Goal: Information Seeking & Learning: Learn about a topic

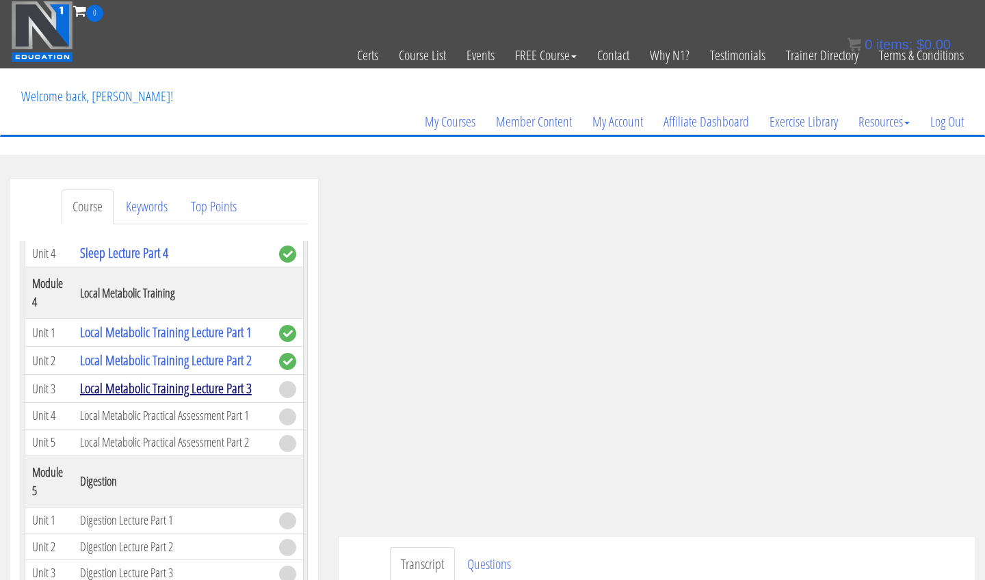
scroll to position [901, 0]
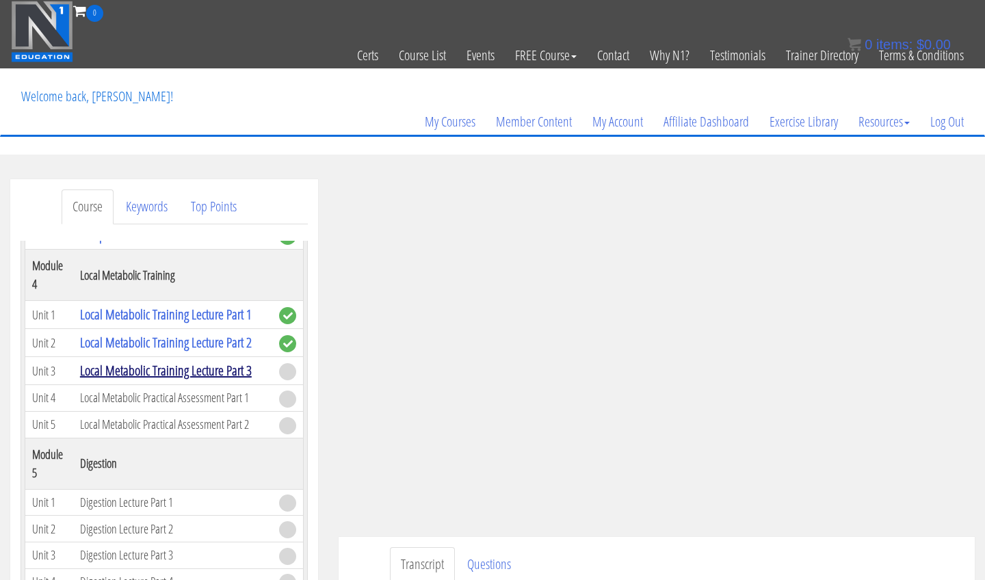
click at [215, 377] on link "Local Metabolic Training Lecture Part 3" at bounding box center [166, 370] width 172 height 18
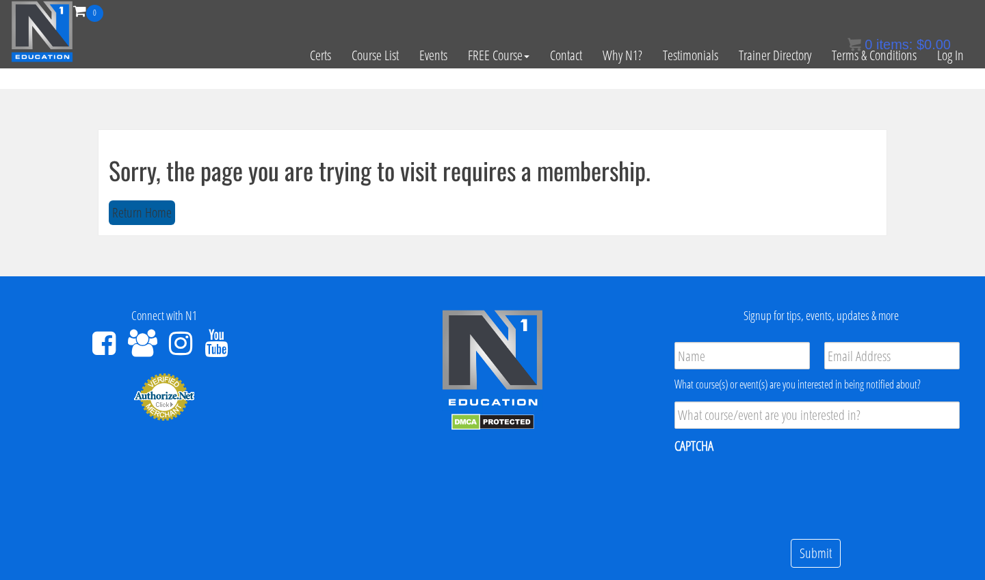
click at [161, 209] on button "Return Home" at bounding box center [142, 212] width 66 height 25
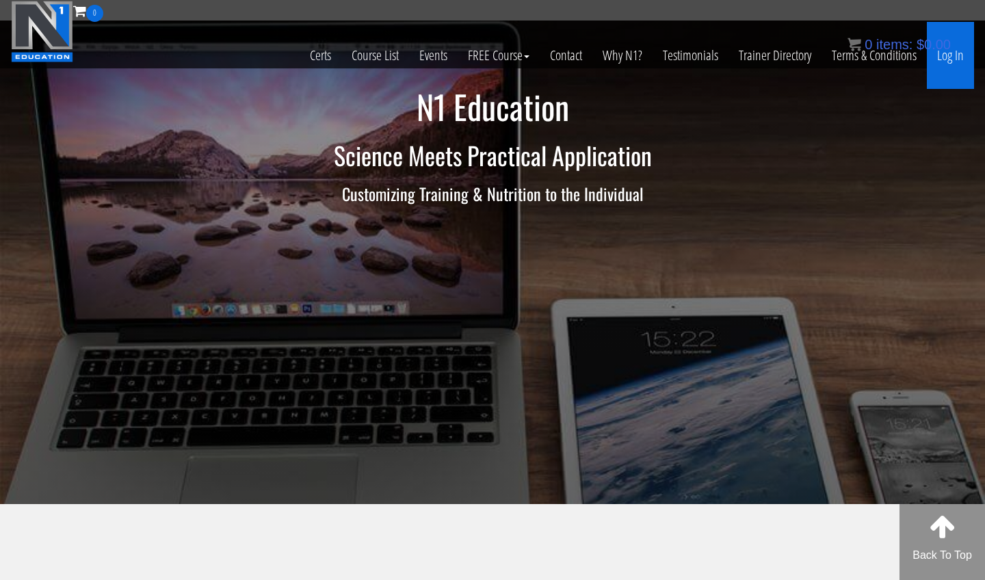
click at [951, 58] on link "Log In" at bounding box center [950, 55] width 47 height 67
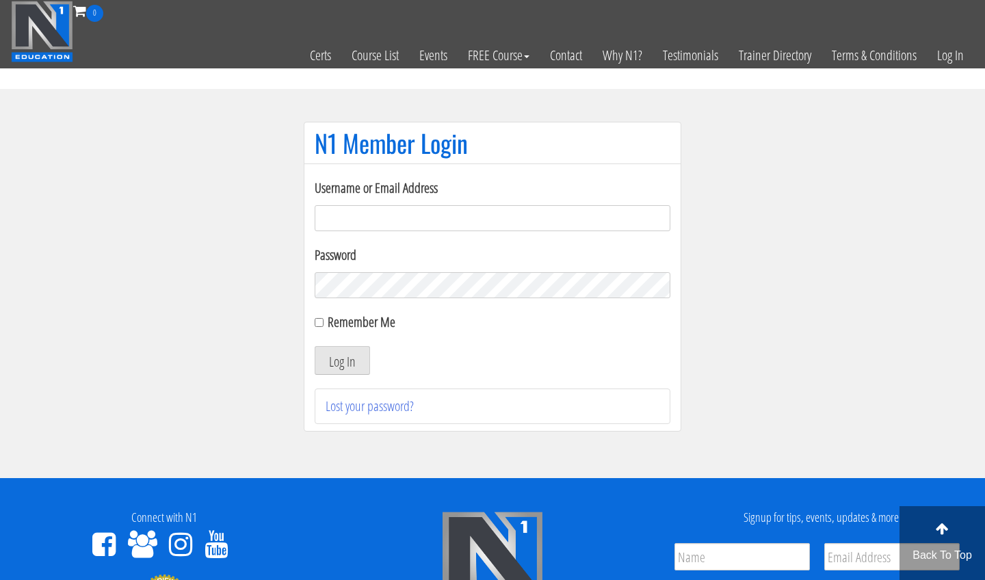
type input "[EMAIL_ADDRESS][DOMAIN_NAME]"
click at [342, 360] on button "Log In" at bounding box center [342, 360] width 55 height 29
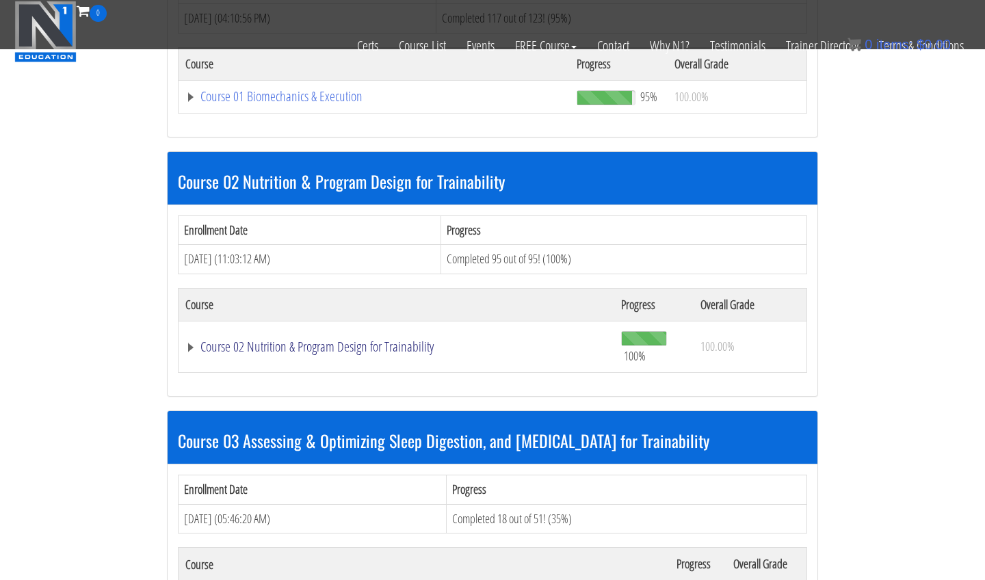
scroll to position [802, 0]
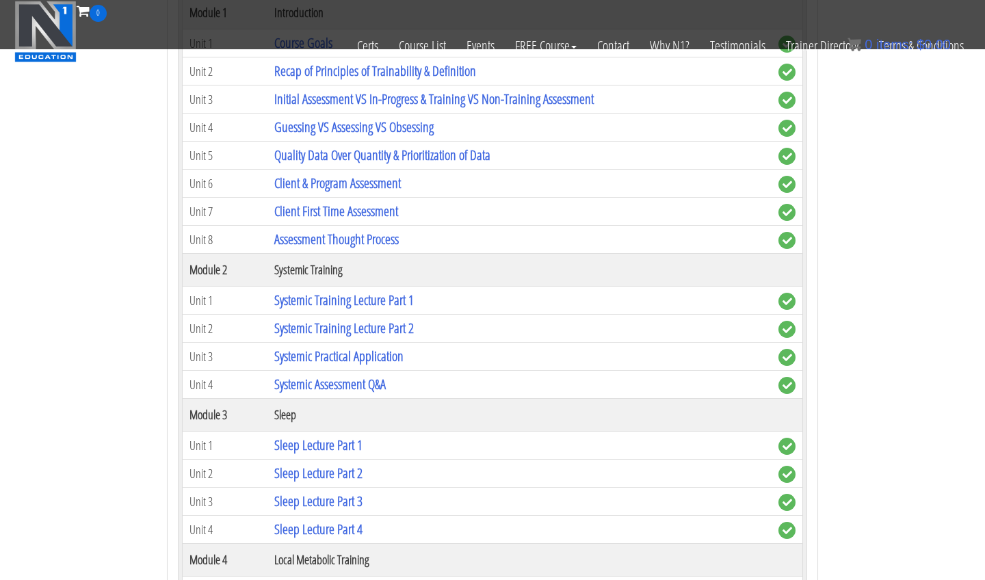
scroll to position [1475, 0]
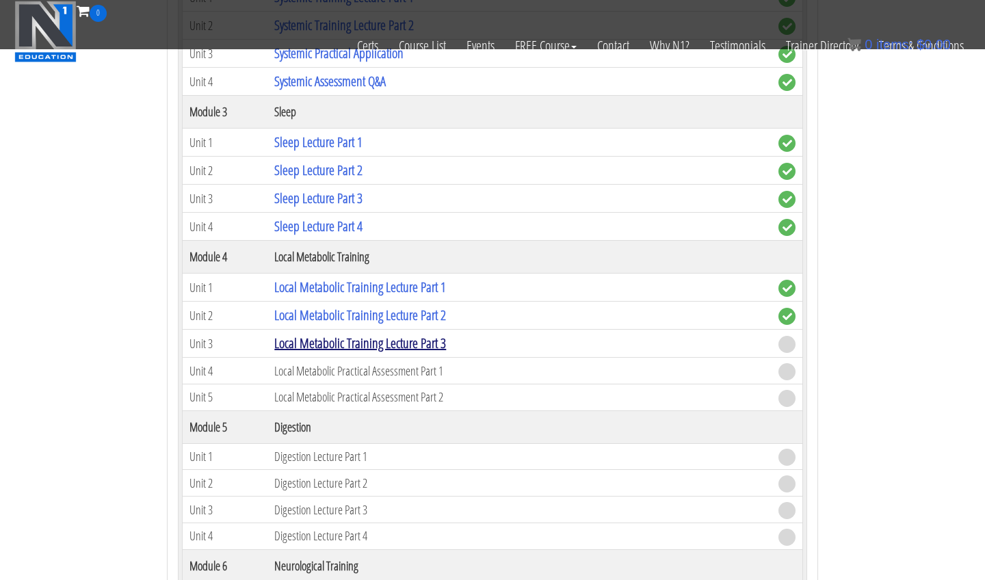
click at [446, 342] on link "Local Metabolic Training Lecture Part 3" at bounding box center [360, 343] width 172 height 18
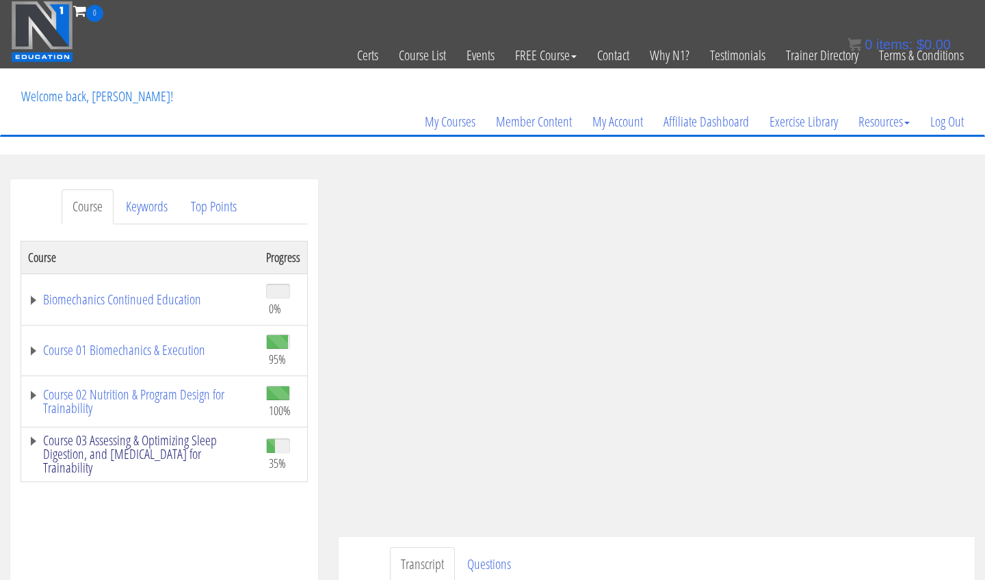
click at [207, 445] on link "Course 03 Assessing & Optimizing Sleep Digestion, and [MEDICAL_DATA] for Traina…" at bounding box center [140, 454] width 224 height 41
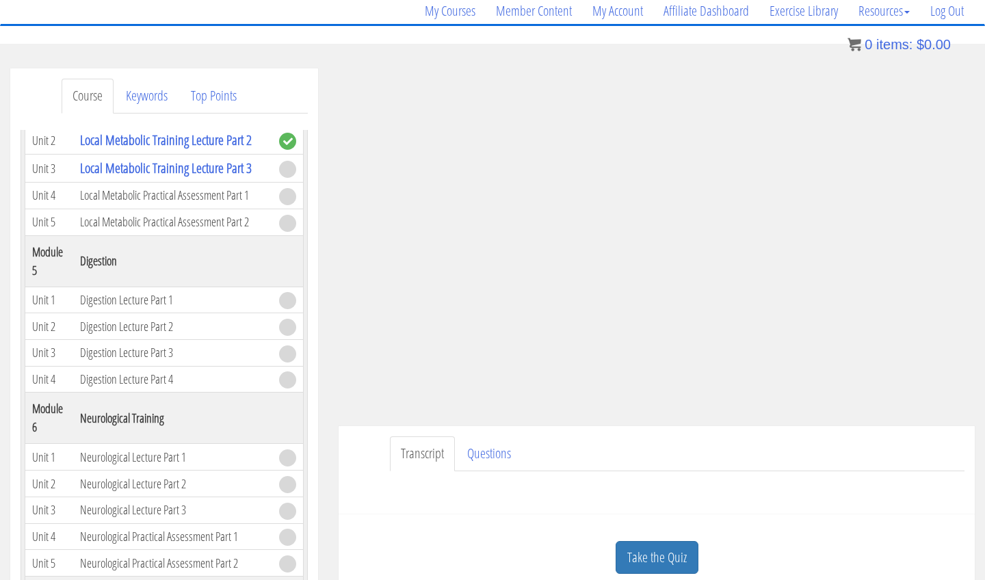
scroll to position [174, 0]
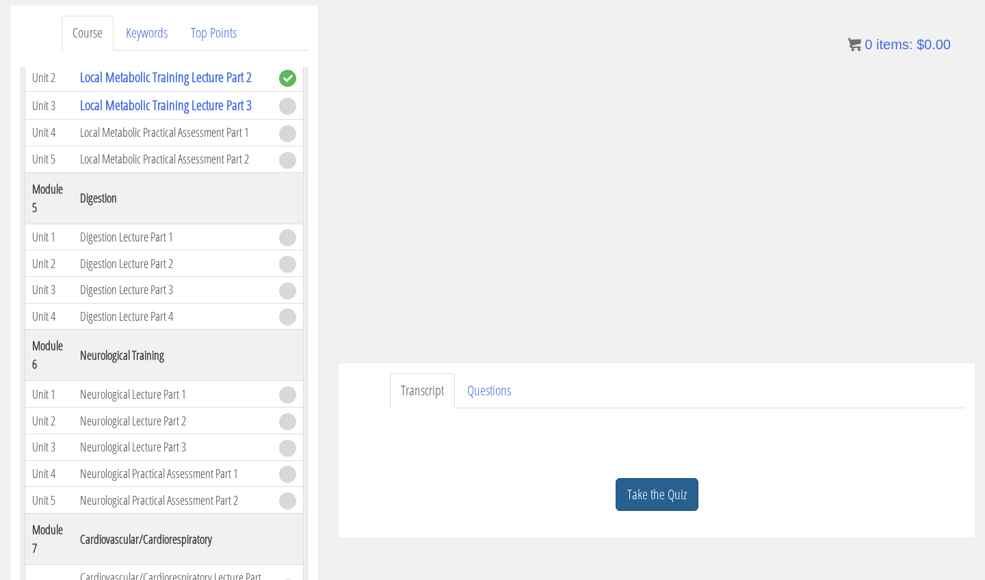
click at [644, 497] on link "Take the Quiz" at bounding box center [657, 495] width 83 height 34
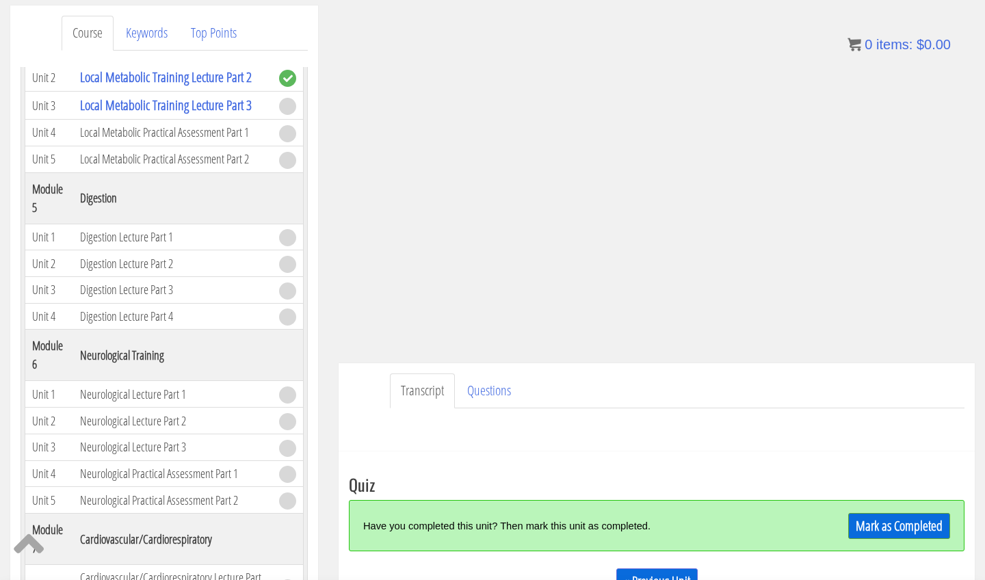
click at [858, 533] on link "Mark as Completed" at bounding box center [899, 526] width 102 height 26
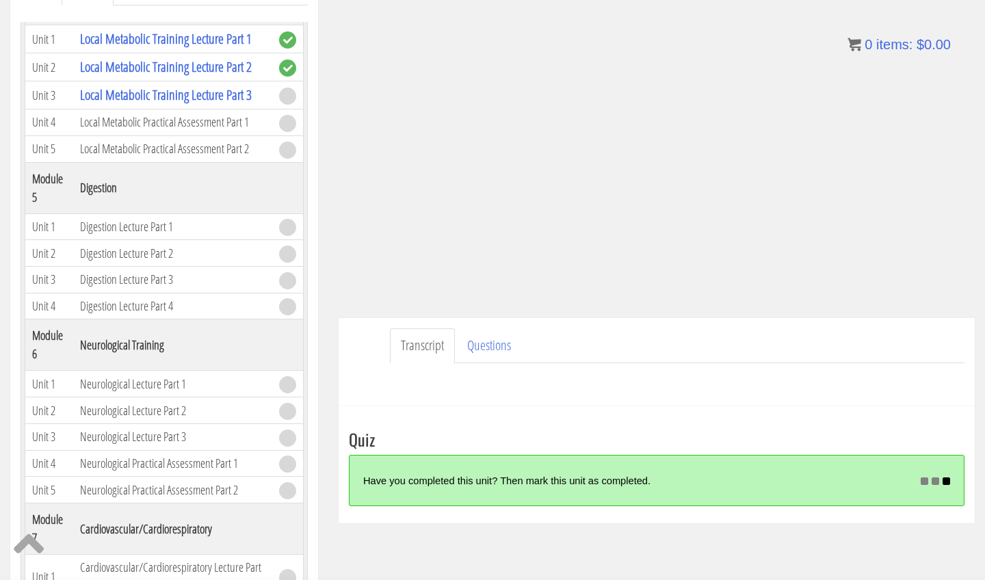
scroll to position [955, 0]
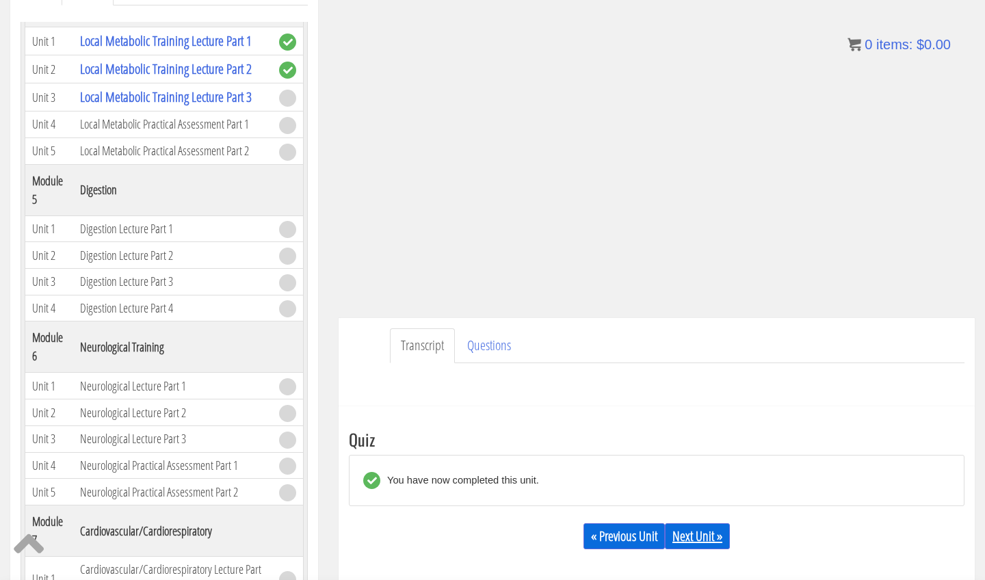
click at [699, 527] on link "Next Unit »" at bounding box center [697, 536] width 65 height 26
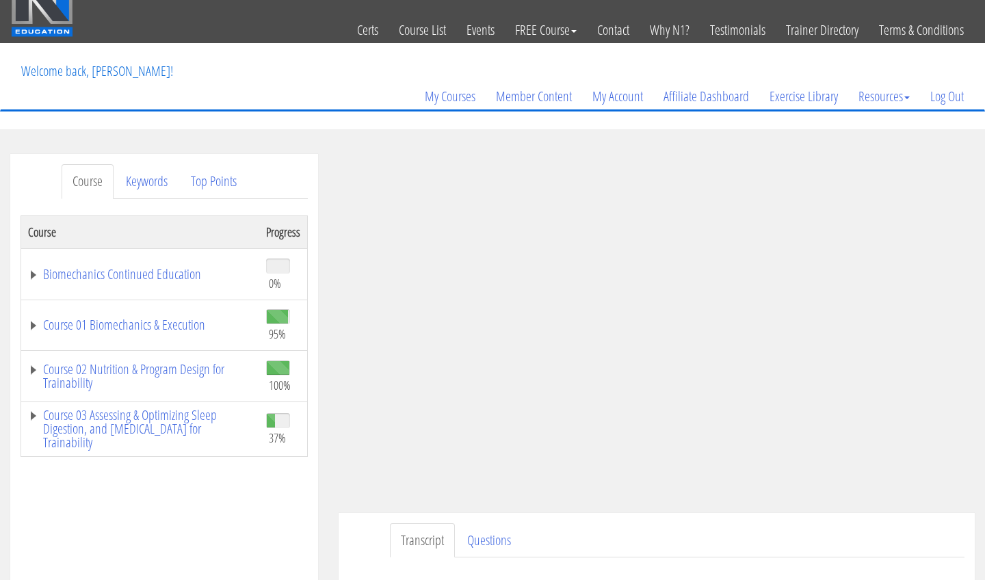
scroll to position [27, 0]
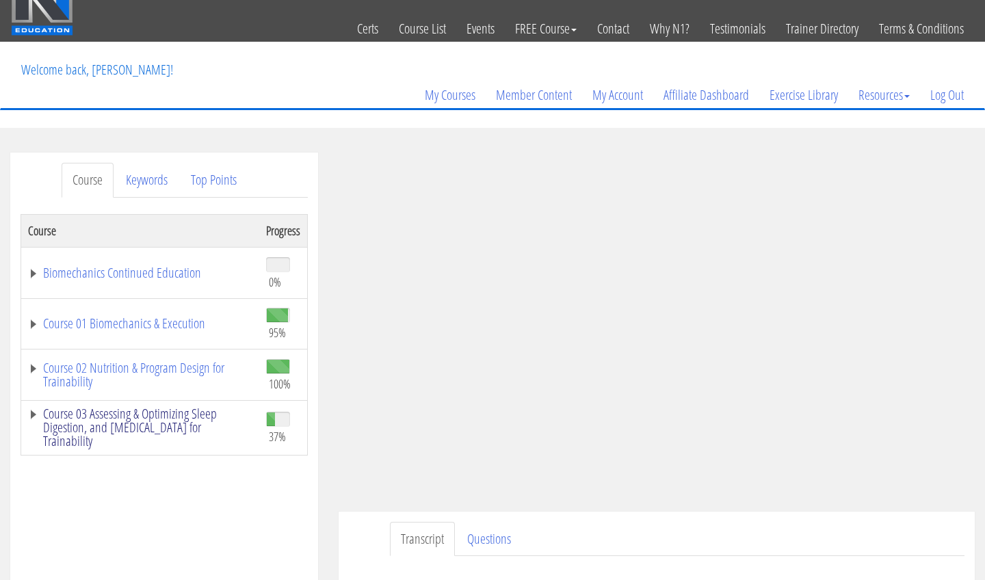
click at [38, 419] on link "Course 03 Assessing & Optimizing Sleep Digestion, and [MEDICAL_DATA] for Traina…" at bounding box center [140, 427] width 224 height 41
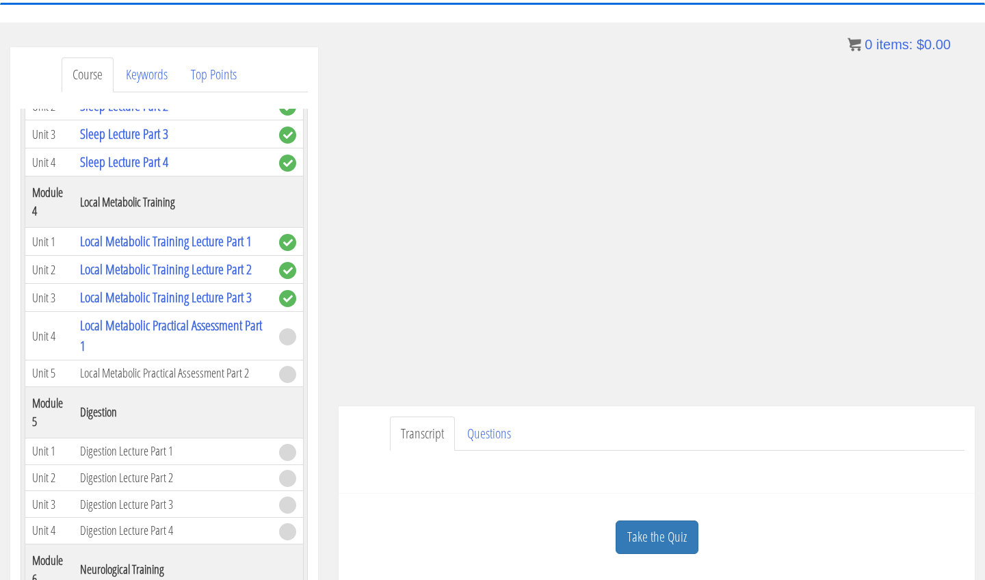
scroll to position [128, 0]
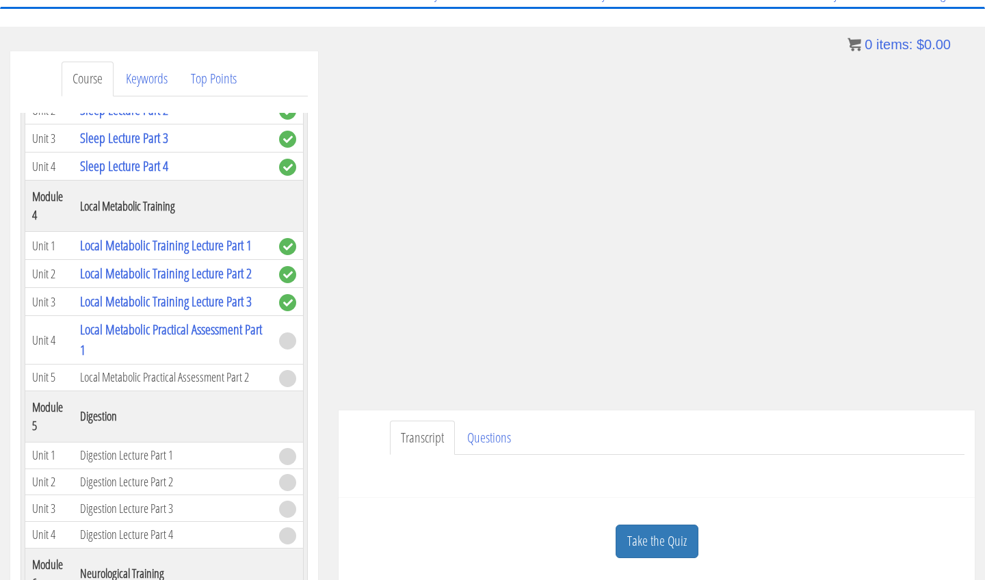
click at [797, 482] on div "Name First Last Email Unit Questions * Submit" at bounding box center [657, 471] width 616 height 33
click at [828, 439] on ul "Transcript Questions" at bounding box center [677, 438] width 575 height 35
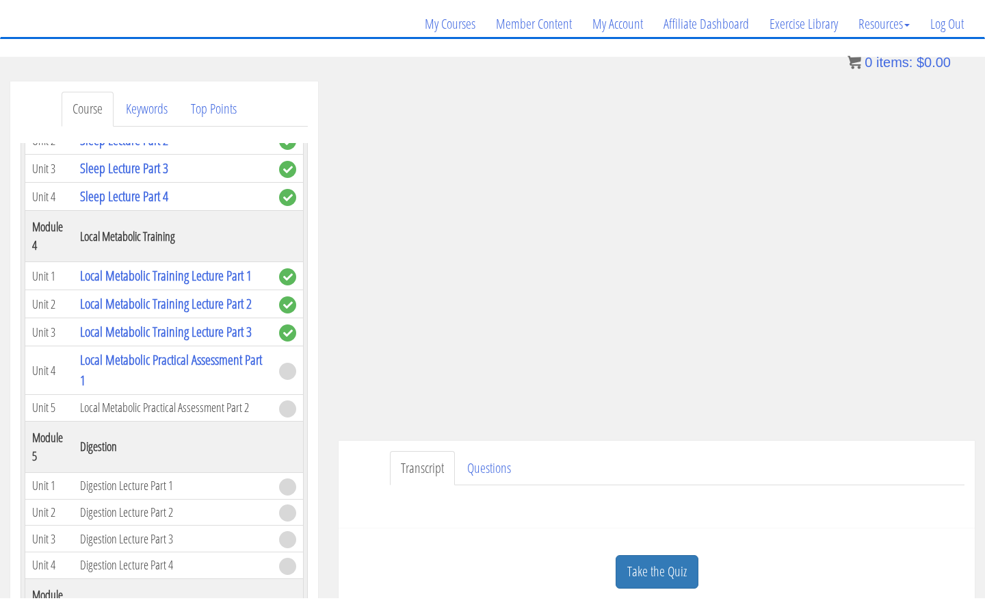
scroll to position [114, 0]
